Goal: Task Accomplishment & Management: Use online tool/utility

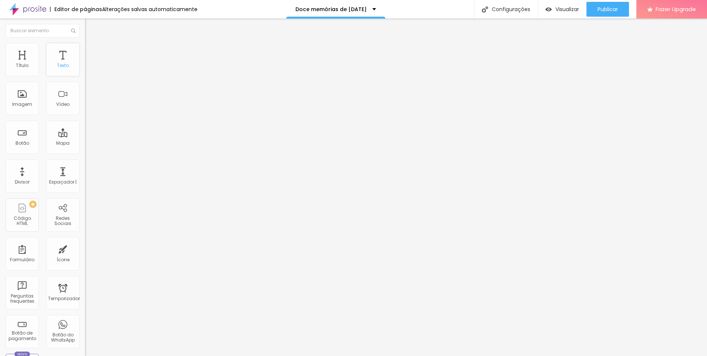
click at [57, 66] on div "Texto" at bounding box center [63, 65] width 12 height 5
click at [56, 62] on div "Texto" at bounding box center [62, 59] width 33 height 33
click at [60, 64] on div "Texto" at bounding box center [63, 65] width 12 height 5
click at [61, 64] on div "Texto" at bounding box center [63, 65] width 12 height 5
click at [28, 64] on div "Título" at bounding box center [22, 65] width 13 height 5
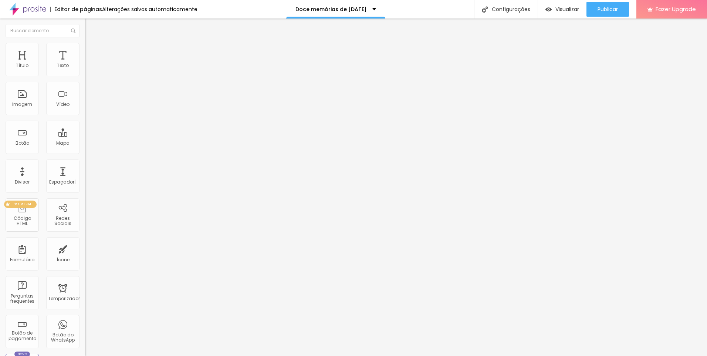
click at [15, 216] on div "PREMIUM Código HTML" at bounding box center [22, 214] width 33 height 33
click at [22, 205] on span "PREMIUM" at bounding box center [22, 204] width 25 height 3
click at [21, 205] on span "PREMIUM" at bounding box center [22, 204] width 25 height 3
click at [25, 218] on div "Código HTML" at bounding box center [21, 221] width 29 height 11
click at [28, 218] on div "Código HTML" at bounding box center [21, 221] width 29 height 11
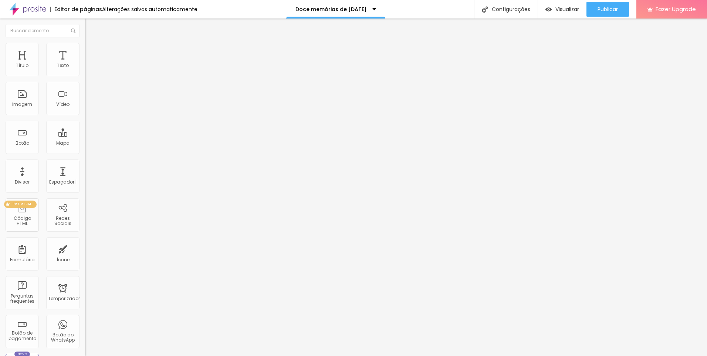
click at [24, 216] on div "PREMIUM Código HTML" at bounding box center [22, 214] width 33 height 33
click at [667, 11] on span "Fazer Upgrade" at bounding box center [676, 9] width 40 height 6
click at [15, 215] on div "PREMIUM Código HTML" at bounding box center [22, 214] width 33 height 33
click at [26, 206] on div "PREMIUM" at bounding box center [20, 204] width 33 height 7
click at [27, 206] on div "PREMIUM" at bounding box center [20, 204] width 33 height 7
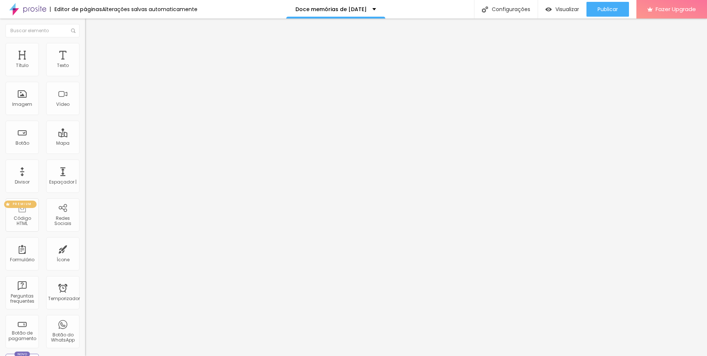
click at [22, 205] on span "PREMIUM" at bounding box center [22, 204] width 25 height 3
click at [23, 207] on div "PREMIUM" at bounding box center [20, 204] width 33 height 7
click at [369, 7] on div "Doce memórias de [DATE]" at bounding box center [336, 9] width 81 height 5
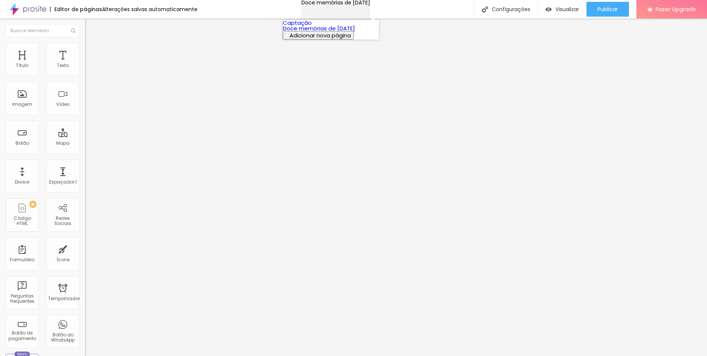
click at [366, 5] on div "Doce memórias de [DATE]" at bounding box center [336, 2] width 69 height 5
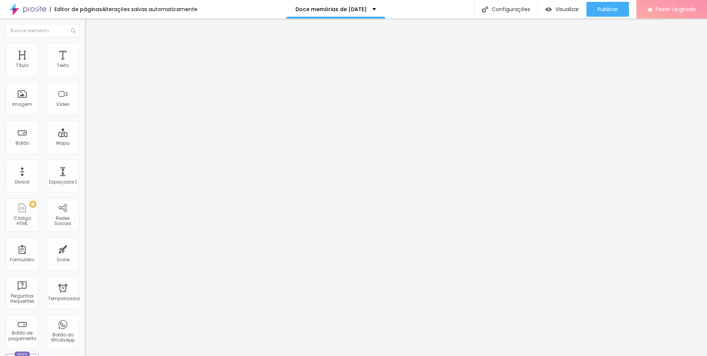
click at [674, 7] on span "Fazer Upgrade" at bounding box center [676, 9] width 40 height 6
